Goal: Task Accomplishment & Management: Use online tool/utility

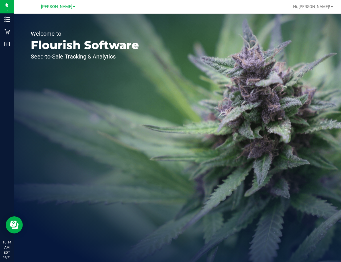
click at [63, 4] on link "[PERSON_NAME]" at bounding box center [58, 6] width 34 height 5
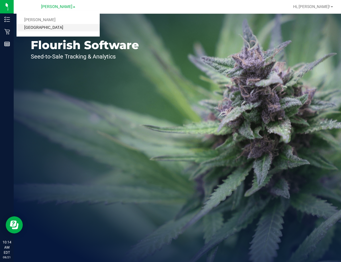
click at [60, 29] on link "[GEOGRAPHIC_DATA]" at bounding box center [58, 28] width 83 height 8
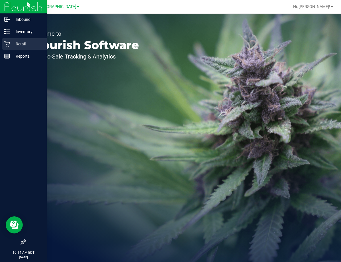
click at [22, 48] on div "Retail" at bounding box center [24, 43] width 45 height 11
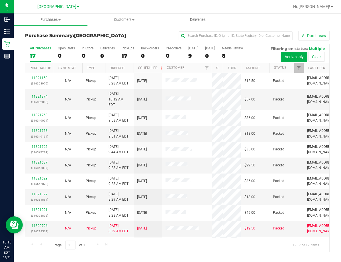
click at [213, 85] on div "All Purchases 17 Open Carts 0 In Store 0 Deliveries 0 PickUps 17 Back-orders 0 …" at bounding box center [177, 148] width 305 height 208
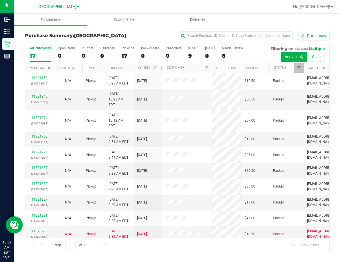
click at [131, 37] on div "All Purchases" at bounding box center [228, 36] width 203 height 10
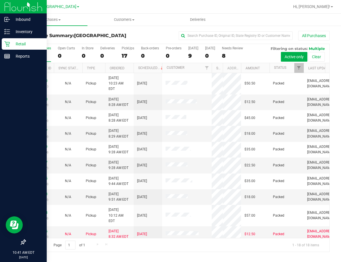
click at [12, 44] on p "Retail" at bounding box center [27, 43] width 34 height 7
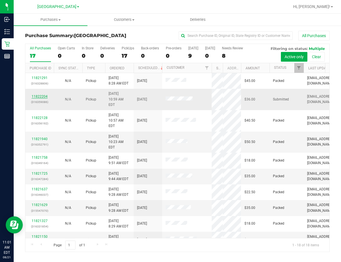
click at [43, 98] on link "11822204" at bounding box center [40, 96] width 16 height 4
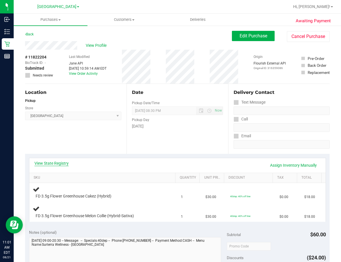
click at [61, 165] on link "View State Registry" at bounding box center [51, 163] width 34 height 6
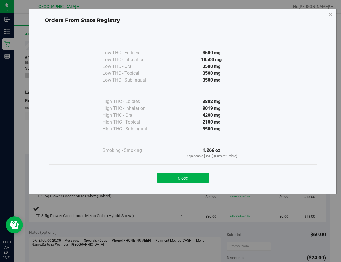
drag, startPoint x: 196, startPoint y: 179, endPoint x: 194, endPoint y: 165, distance: 14.1
click at [196, 179] on button "Close" at bounding box center [183, 177] width 52 height 10
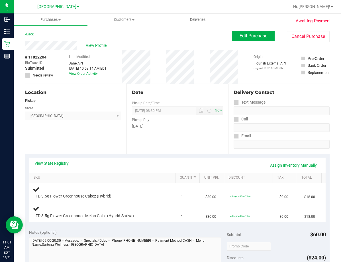
click at [59, 164] on link "View State Registry" at bounding box center [51, 163] width 34 height 6
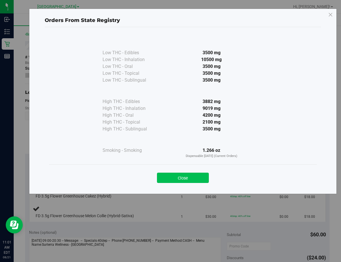
click at [194, 174] on button "Close" at bounding box center [183, 177] width 52 height 10
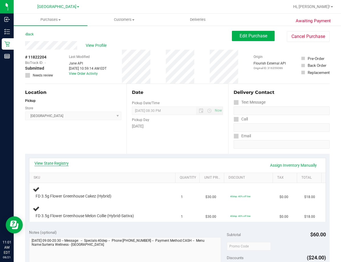
click at [60, 163] on link "View State Registry" at bounding box center [51, 163] width 34 height 6
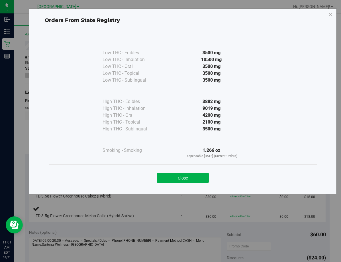
drag, startPoint x: 194, startPoint y: 176, endPoint x: 183, endPoint y: 176, distance: 11.4
click at [192, 176] on button "Close" at bounding box center [183, 177] width 52 height 10
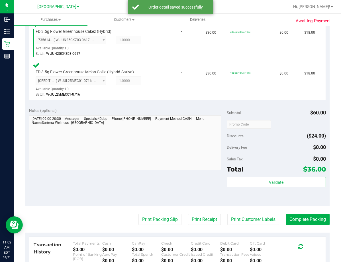
scroll to position [257, 0]
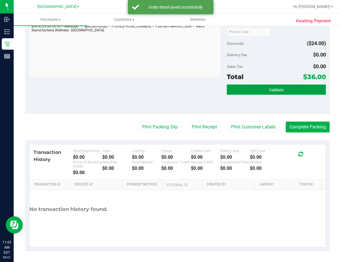
click at [292, 88] on button "Validate" at bounding box center [276, 89] width 99 height 10
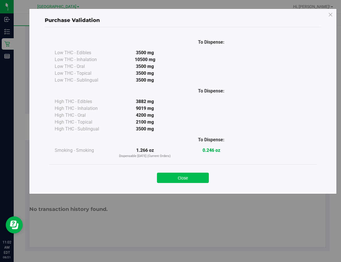
click at [194, 173] on button "Close" at bounding box center [183, 177] width 52 height 10
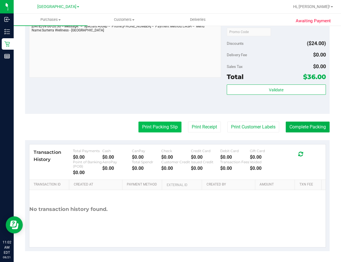
click at [158, 129] on button "Print Packing Slip" at bounding box center [160, 126] width 43 height 11
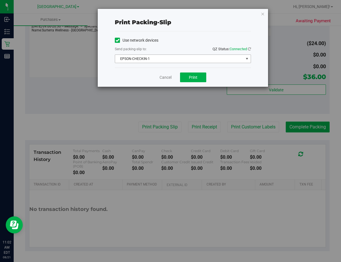
click at [190, 58] on span "EPSON-CHECKIN-1" at bounding box center [179, 59] width 129 height 8
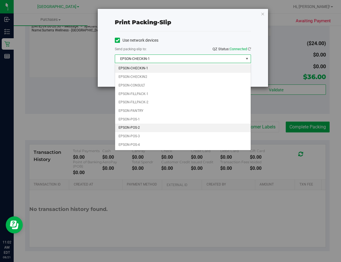
click at [166, 126] on li "EPSON-POS-2" at bounding box center [183, 127] width 136 height 9
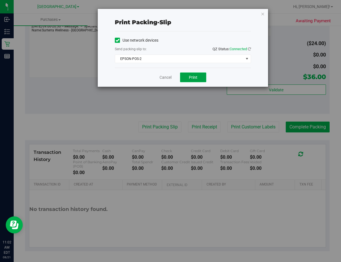
click at [186, 75] on button "Print" at bounding box center [193, 77] width 26 height 10
click at [162, 77] on link "Cancel" at bounding box center [166, 77] width 12 height 6
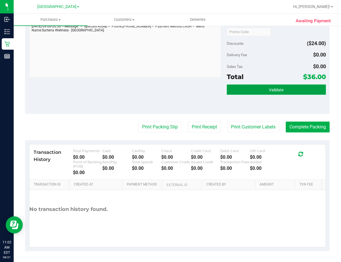
click at [279, 91] on span "Validate" at bounding box center [276, 90] width 15 height 5
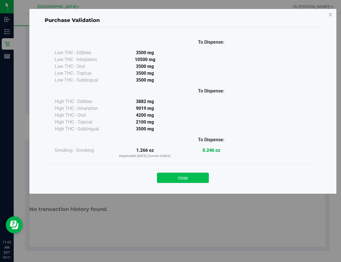
click at [197, 178] on button "Close" at bounding box center [183, 177] width 52 height 10
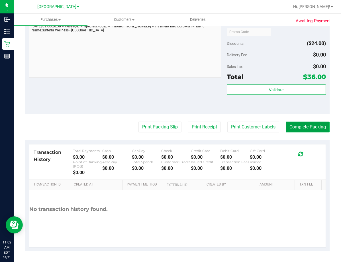
click at [302, 129] on button "Complete Packing" at bounding box center [308, 126] width 44 height 11
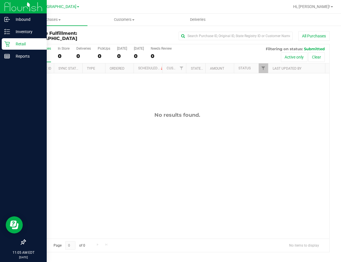
click at [14, 45] on p "Retail" at bounding box center [27, 43] width 34 height 7
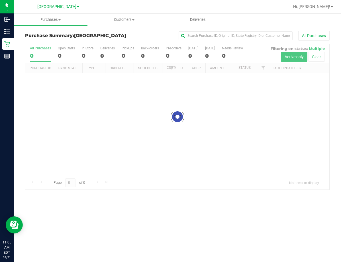
click at [136, 38] on div "All Purchases" at bounding box center [228, 36] width 203 height 10
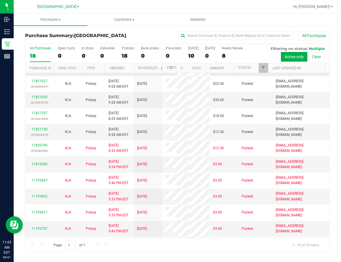
scroll to position [114, 0]
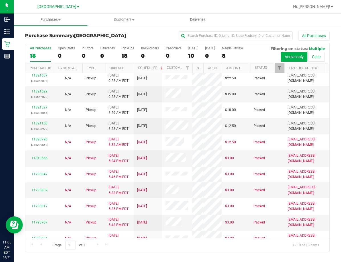
click at [194, 74] on div "All Purchases 18 Open Carts 0 In Store 0 Deliveries 0 PickUps 18 Back-orders 0 …" at bounding box center [177, 148] width 305 height 208
click at [150, 36] on div "All Purchases" at bounding box center [228, 36] width 203 height 10
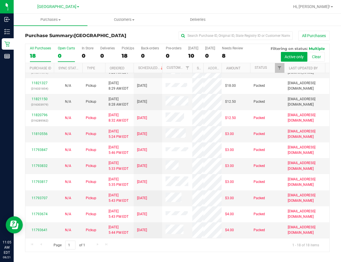
scroll to position [106, 0]
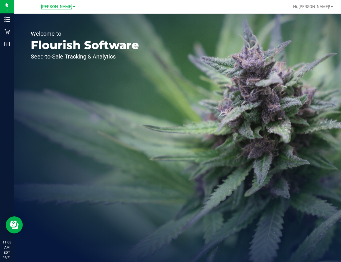
click at [53, 8] on span "[PERSON_NAME]" at bounding box center [56, 6] width 31 height 5
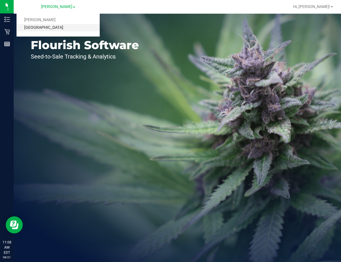
click at [59, 28] on link "[GEOGRAPHIC_DATA]" at bounding box center [58, 28] width 83 height 8
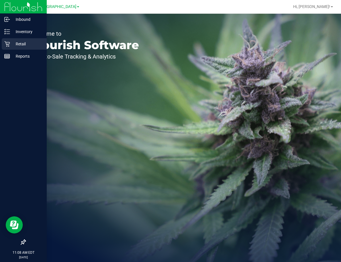
click at [21, 48] on div "Retail" at bounding box center [24, 43] width 45 height 11
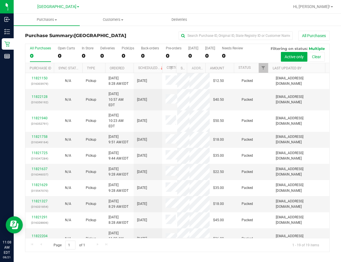
click at [116, 33] on div "Purchase Summary: [GEOGRAPHIC_DATA] All Purchases" at bounding box center [177, 37] width 305 height 13
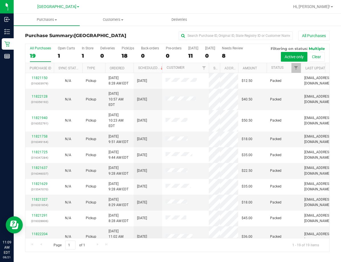
click at [215, 80] on div "All Purchases 19 Open Carts 1 In Store 1 Deliveries 0 PickUps 18 Back-orders 0 …" at bounding box center [177, 148] width 305 height 208
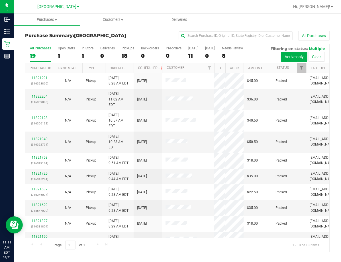
click at [135, 35] on div "All Purchases" at bounding box center [228, 36] width 203 height 10
click at [26, 5] on div "Lakeland [PERSON_NAME][GEOGRAPHIC_DATA]" at bounding box center [58, 6] width 83 height 9
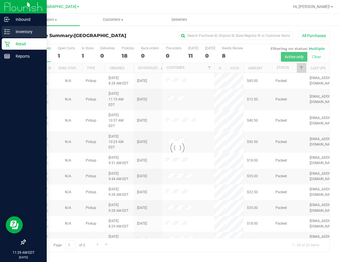
click at [25, 32] on p "Inventory" at bounding box center [27, 31] width 34 height 7
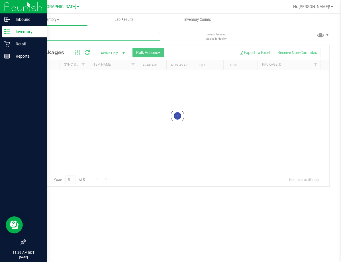
click at [90, 36] on div "Inventory All packages All inventory Waste log Create inventory Lab Results Inv…" at bounding box center [178, 138] width 328 height 248
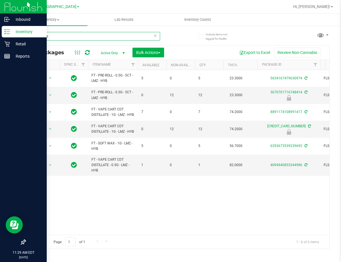
type input "lemon ze"
click at [13, 47] on div "Retail" at bounding box center [24, 43] width 45 height 11
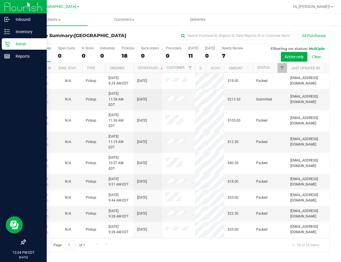
click at [196, 81] on div "All Purchases 18 Open Carts 0 In Store 0 Deliveries 0 PickUps 18 Back-orders 0 …" at bounding box center [177, 148] width 305 height 208
click at [144, 37] on div "All Purchases" at bounding box center [228, 36] width 203 height 10
click at [154, 32] on div "All Purchases" at bounding box center [228, 36] width 203 height 10
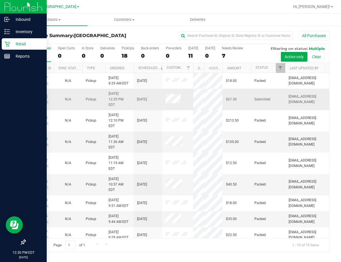
click at [39, 95] on link "11822850" at bounding box center [40, 96] width 16 height 4
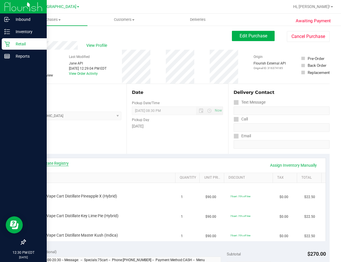
click at [52, 160] on link "View State Registry" at bounding box center [51, 163] width 34 height 6
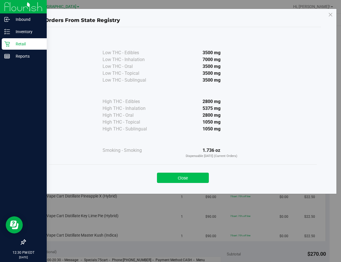
click at [191, 178] on button "Close" at bounding box center [183, 177] width 52 height 10
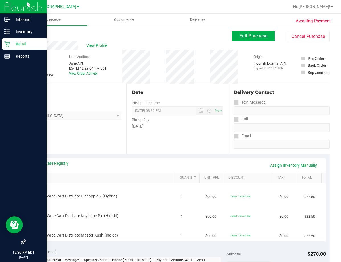
click at [204, 77] on div "# 11822850 BioTrack ID: - Submitted Needs review Last Modified [PERSON_NAME] AP…" at bounding box center [177, 67] width 305 height 34
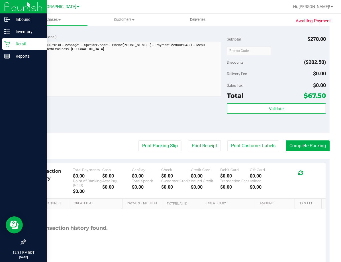
scroll to position [285, 0]
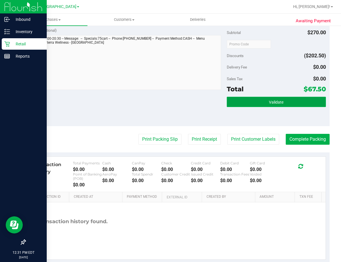
click at [277, 103] on span "Validate" at bounding box center [276, 102] width 15 height 5
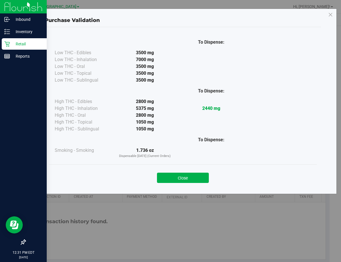
drag, startPoint x: 200, startPoint y: 176, endPoint x: 154, endPoint y: 64, distance: 120.7
click at [200, 176] on button "Close" at bounding box center [183, 177] width 52 height 10
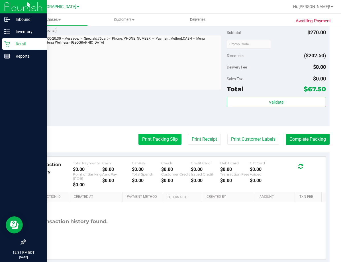
click at [157, 140] on button "Print Packing Slip" at bounding box center [160, 139] width 43 height 11
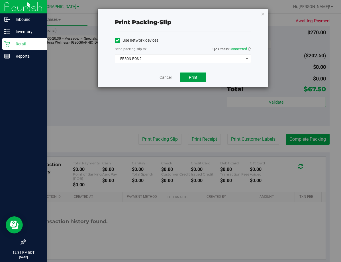
click at [191, 76] on span "Print" at bounding box center [193, 77] width 9 height 5
click at [169, 76] on link "Cancel" at bounding box center [166, 77] width 12 height 6
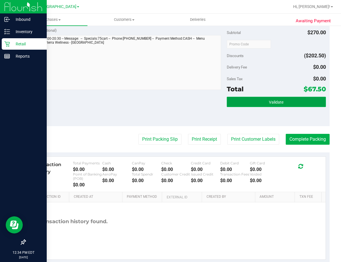
click at [281, 101] on button "Validate" at bounding box center [276, 102] width 99 height 10
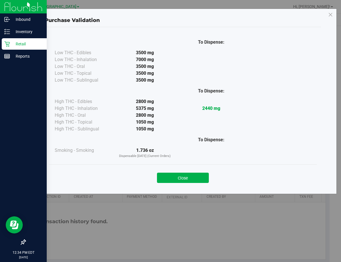
drag, startPoint x: 186, startPoint y: 176, endPoint x: 200, endPoint y: 168, distance: 15.6
click at [186, 175] on button "Close" at bounding box center [183, 177] width 52 height 10
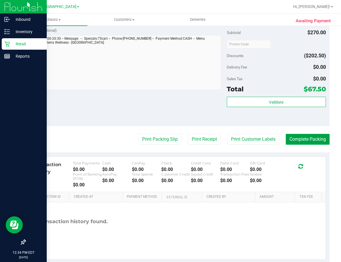
click at [299, 140] on button "Complete Packing" at bounding box center [308, 139] width 44 height 11
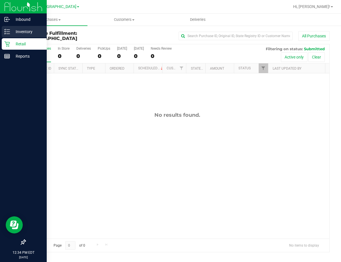
click at [21, 32] on p "Inventory" at bounding box center [27, 31] width 34 height 7
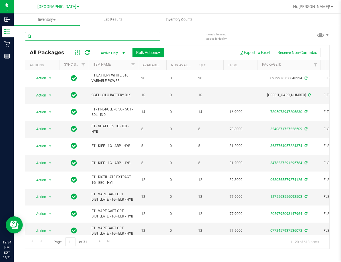
click at [82, 35] on input "text" at bounding box center [92, 36] width 135 height 9
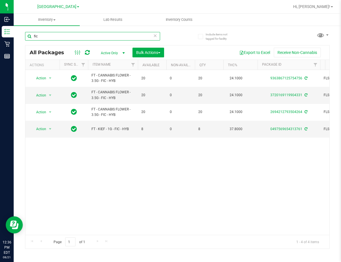
drag, startPoint x: 58, startPoint y: 36, endPoint x: 18, endPoint y: 38, distance: 40.8
click at [18, 38] on div "Include items not tagged for facility fic All Packages Active Only Active Only …" at bounding box center [178, 112] width 328 height 174
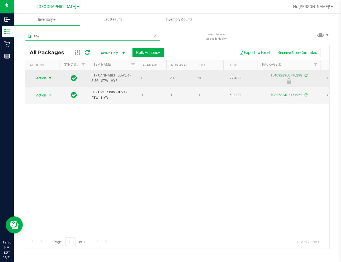
type input "stw"
click at [47, 78] on span "select" at bounding box center [50, 78] width 7 height 8
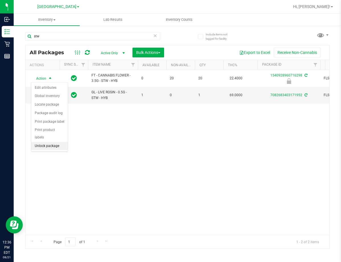
click at [55, 142] on li "Unlock package" at bounding box center [49, 146] width 36 height 9
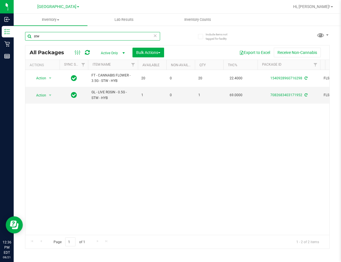
drag, startPoint x: 54, startPoint y: 34, endPoint x: 15, endPoint y: 43, distance: 41.0
click at [15, 43] on div "Include items not tagged for facility stw All Packages Active Only Active Only …" at bounding box center [178, 112] width 328 height 174
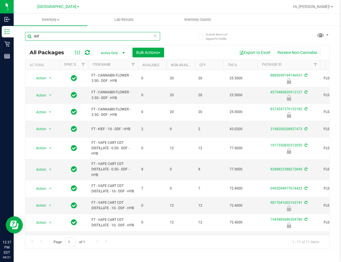
type input "ddf"
click at [104, 67] on th "Item Name" at bounding box center [113, 65] width 50 height 10
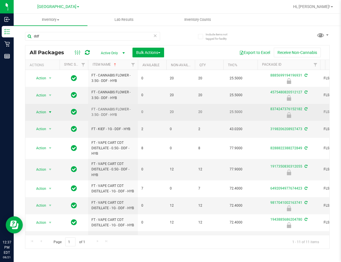
click at [44, 111] on span "Action" at bounding box center [38, 112] width 15 height 8
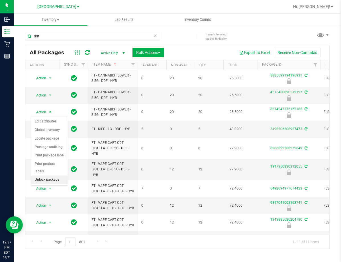
click at [62, 175] on li "Unlock package" at bounding box center [49, 179] width 36 height 9
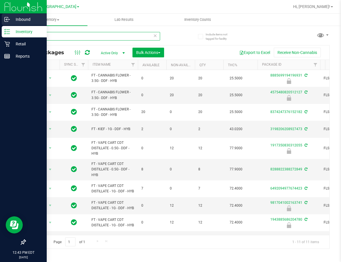
drag, startPoint x: 64, startPoint y: 36, endPoint x: 15, endPoint y: 16, distance: 52.9
click at [14, 36] on div "Include items not tagged for facility ddf All Packages Active Only Active Only …" at bounding box center [178, 112] width 328 height 174
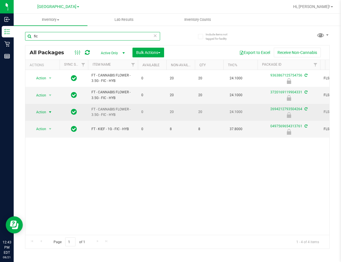
type input "fic"
click at [32, 109] on span "Action" at bounding box center [38, 112] width 15 height 8
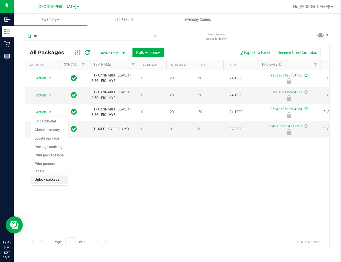
click at [53, 175] on li "Unlock package" at bounding box center [49, 179] width 36 height 9
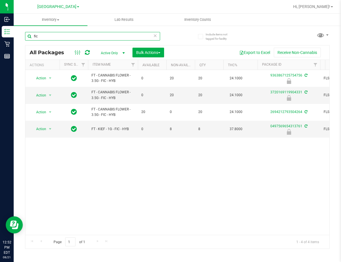
drag, startPoint x: 46, startPoint y: 34, endPoint x: -1, endPoint y: 34, distance: 47.0
click at [0, 34] on html "Inbound Inventory Retail Reports 12:52 PM EDT [DATE] 08/21 Lakeland [PERSON_NAM…" at bounding box center [170, 131] width 341 height 262
type input "fic"
click at [44, 130] on span "Action" at bounding box center [38, 129] width 15 height 8
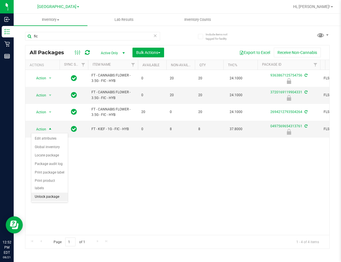
click at [47, 192] on li "Unlock package" at bounding box center [49, 196] width 36 height 9
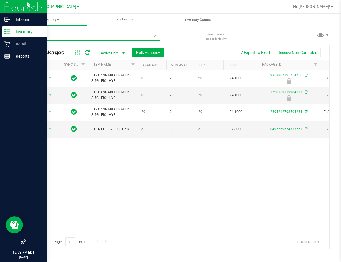
drag, startPoint x: 55, startPoint y: 36, endPoint x: 2, endPoint y: 35, distance: 53.0
click at [7, 37] on div "Inbound Inventory Retail Reports 12:53 PM EDT [DATE] 08/21 Lakeland [PERSON_NAM…" at bounding box center [170, 131] width 341 height 262
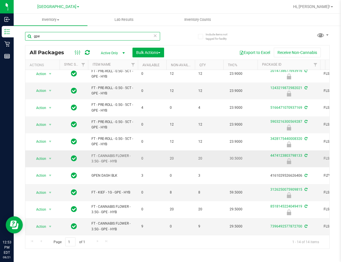
scroll to position [76, 0]
type input "gpe"
click at [47, 189] on span "select" at bounding box center [50, 192] width 7 height 8
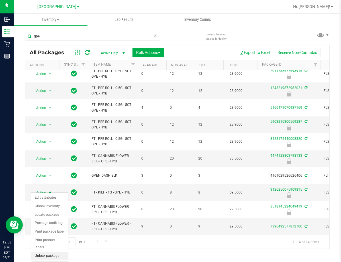
click at [54, 251] on li "Unlock package" at bounding box center [49, 255] width 36 height 9
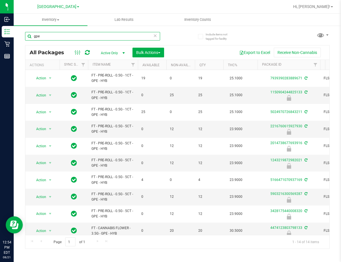
drag, startPoint x: 62, startPoint y: 35, endPoint x: -1, endPoint y: 50, distance: 65.7
click at [0, 50] on html "Inbound Inventory Retail Reports 12:54 PM EDT [DATE] 08/21 Lakeland [PERSON_NAM…" at bounding box center [170, 131] width 341 height 262
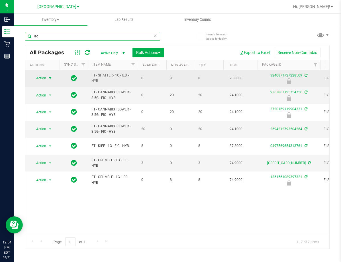
type input "ied"
click at [42, 80] on span "Action" at bounding box center [38, 78] width 15 height 8
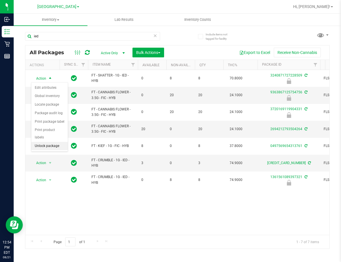
click at [54, 142] on li "Unlock package" at bounding box center [49, 146] width 36 height 9
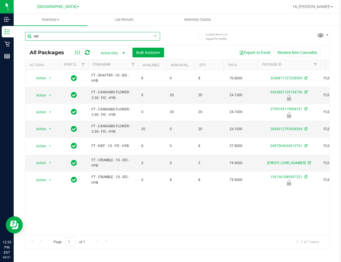
drag, startPoint x: 47, startPoint y: 38, endPoint x: -1, endPoint y: 39, distance: 48.2
click at [0, 39] on html "Inbound Inventory Retail Reports 12:55 PM EDT [DATE] 08/21 Lakeland [PERSON_NAM…" at bounding box center [170, 131] width 341 height 262
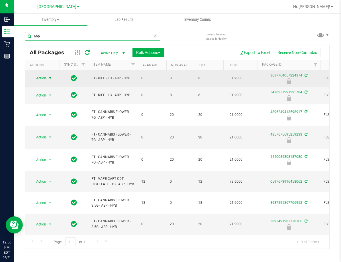
type input "abp"
click at [42, 79] on span "Action" at bounding box center [38, 78] width 15 height 8
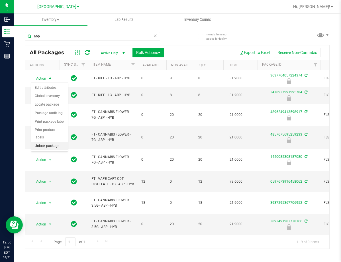
click at [52, 142] on li "Unlock package" at bounding box center [49, 146] width 36 height 9
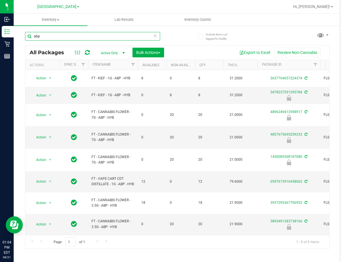
drag, startPoint x: 53, startPoint y: 34, endPoint x: -1, endPoint y: 42, distance: 54.9
click at [0, 42] on html "Inbound Inventory Retail Reports 01:04 PM EDT [DATE] 08/21 Lakeland [PERSON_NAM…" at bounding box center [170, 131] width 341 height 262
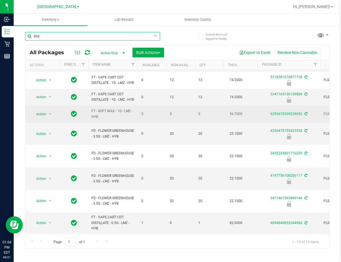
scroll to position [86, 0]
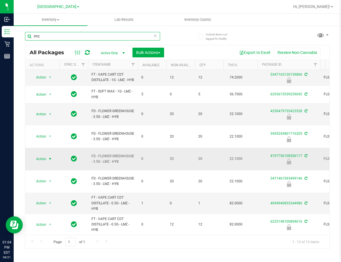
type input "lmz"
click at [42, 162] on span "Action" at bounding box center [38, 159] width 15 height 8
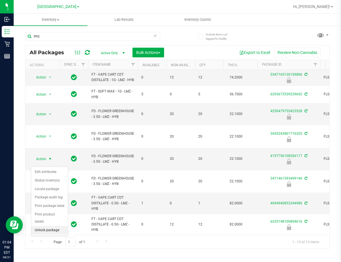
click at [52, 226] on li "Unlock package" at bounding box center [49, 230] width 36 height 9
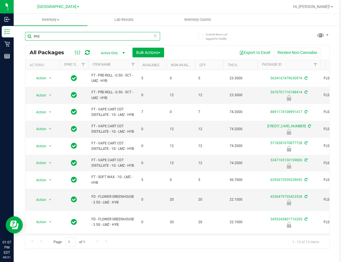
click at [0, 37] on html "Inbound Inventory Retail Reports 01:07 PM EDT [DATE] 08/21 Lakeland [PERSON_NAM…" at bounding box center [170, 131] width 341 height 262
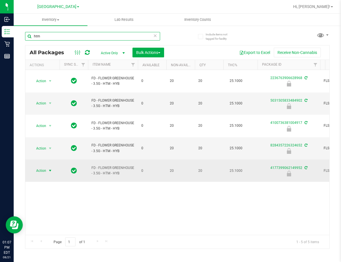
type input "htm"
click at [36, 166] on span "Action" at bounding box center [38, 170] width 15 height 8
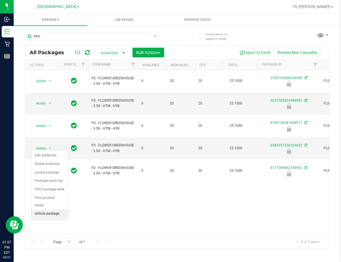
click at [57, 209] on li "Unlock package" at bounding box center [49, 213] width 36 height 9
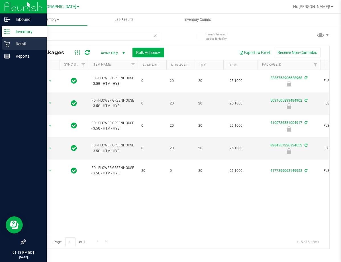
click at [18, 44] on p "Retail" at bounding box center [27, 43] width 34 height 7
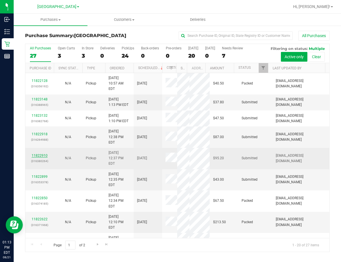
click at [42, 153] on link "11822910" at bounding box center [40, 155] width 16 height 4
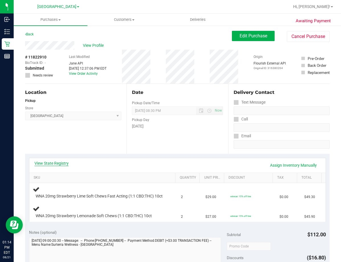
click at [55, 162] on link "View State Registry" at bounding box center [51, 163] width 34 height 6
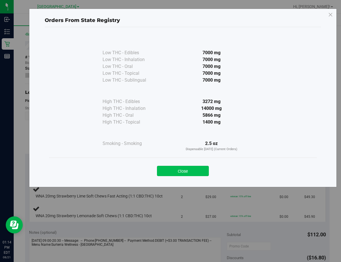
click at [185, 171] on button "Close" at bounding box center [183, 171] width 52 height 10
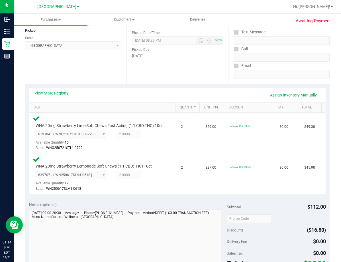
scroll to position [143, 0]
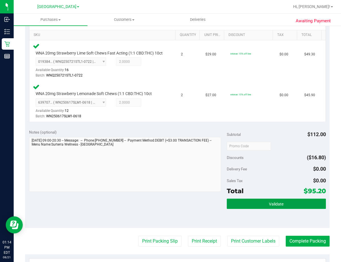
drag, startPoint x: 296, startPoint y: 207, endPoint x: 286, endPoint y: 182, distance: 27.1
click at [296, 207] on button "Validate" at bounding box center [276, 203] width 99 height 10
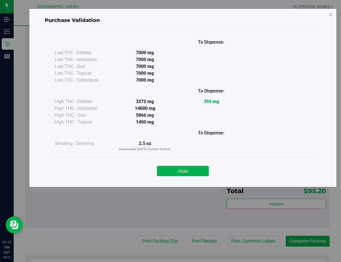
click at [193, 165] on div "Close" at bounding box center [182, 169] width 259 height 14
click at [196, 173] on button "Close" at bounding box center [183, 171] width 52 height 10
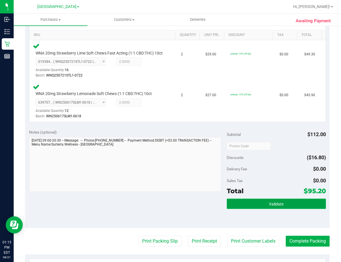
click at [296, 209] on button "Validate" at bounding box center [276, 203] width 99 height 10
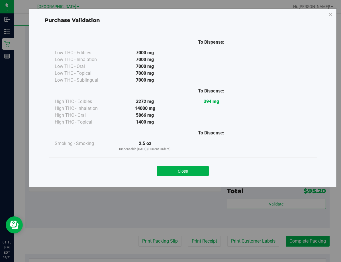
click at [183, 170] on button "Close" at bounding box center [183, 171] width 52 height 10
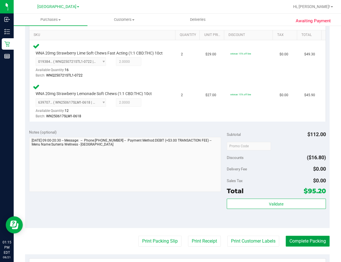
click at [300, 244] on button "Complete Packing" at bounding box center [308, 240] width 44 height 11
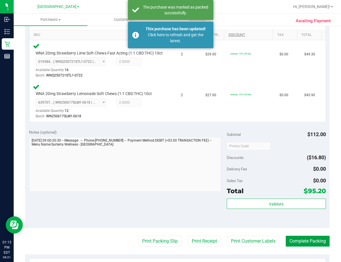
scroll to position [0, 0]
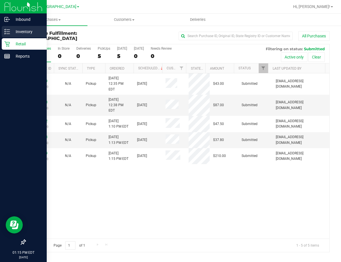
click at [14, 35] on div "Inventory" at bounding box center [24, 31] width 45 height 11
